Goal: Information Seeking & Learning: Learn about a topic

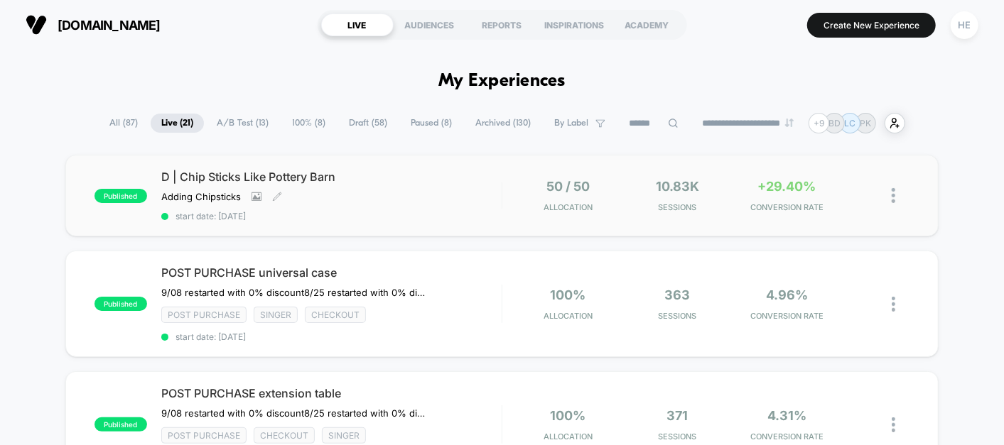
click at [387, 186] on div "D | Chip Sticks Like Pottery Barn Adding Chipsticks Click to view images Click …" at bounding box center [331, 196] width 340 height 52
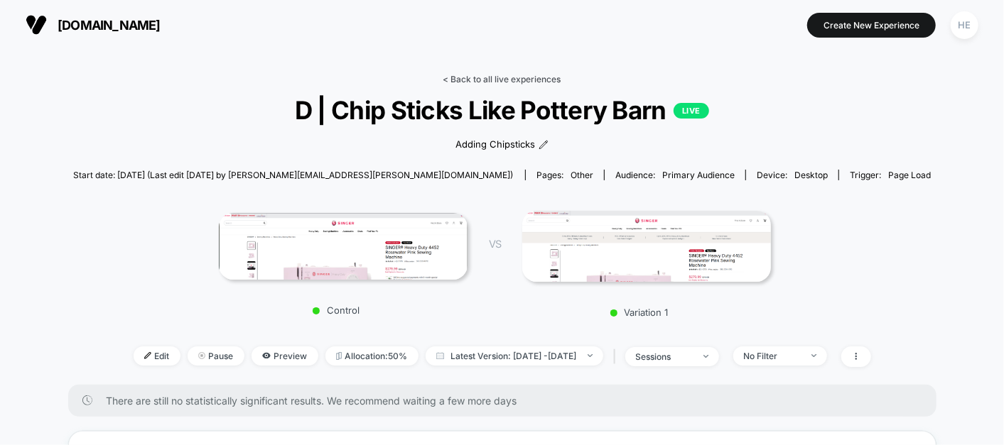
click at [461, 82] on link "< Back to all live experiences" at bounding box center [502, 79] width 118 height 11
